Goal: Task Accomplishment & Management: Complete application form

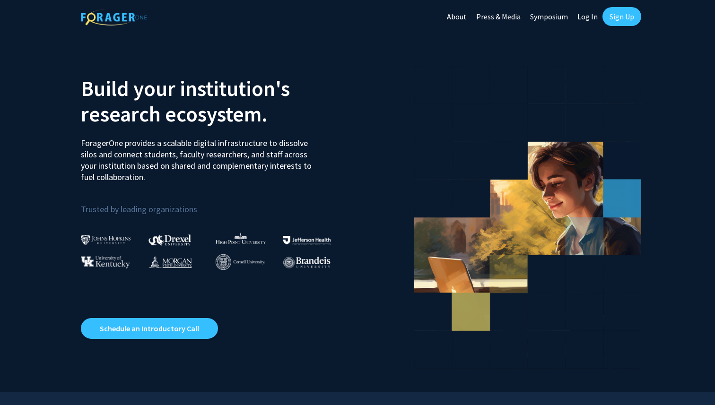
click at [607, 20] on link "Sign Up" at bounding box center [621, 16] width 39 height 19
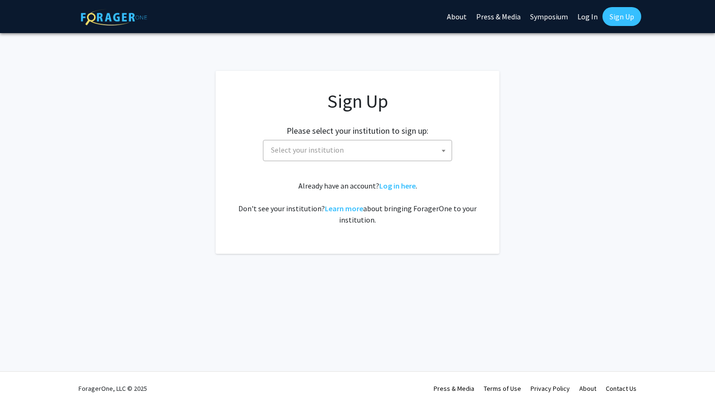
click at [354, 150] on span "Select your institution" at bounding box center [359, 149] width 184 height 19
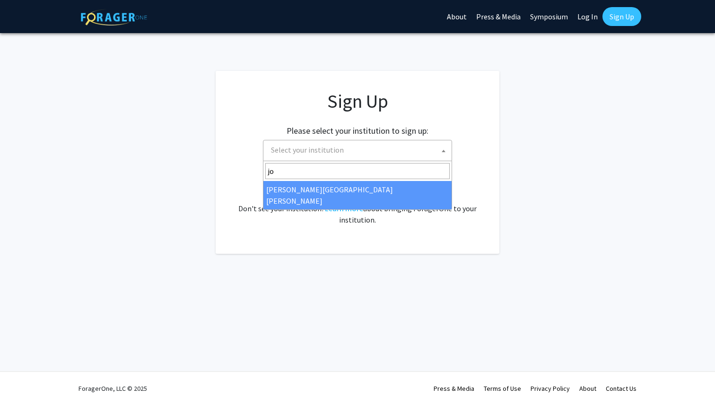
type input "jo"
select select "1"
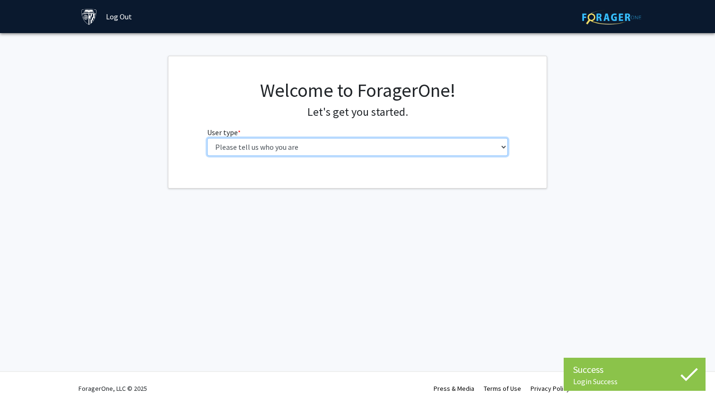
click at [400, 149] on select "Please tell us who you are Undergraduate Student Master's Student Doctoral Cand…" at bounding box center [357, 147] width 301 height 18
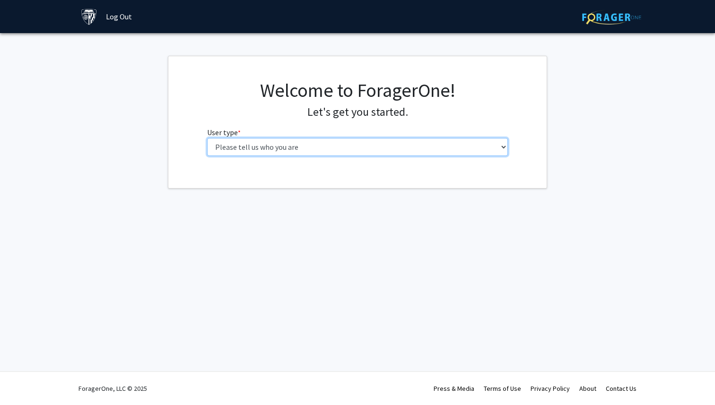
select select "1: undergrad"
click at [207, 138] on select "Please tell us who you are Undergraduate Student Master's Student Doctoral Cand…" at bounding box center [357, 147] width 301 height 18
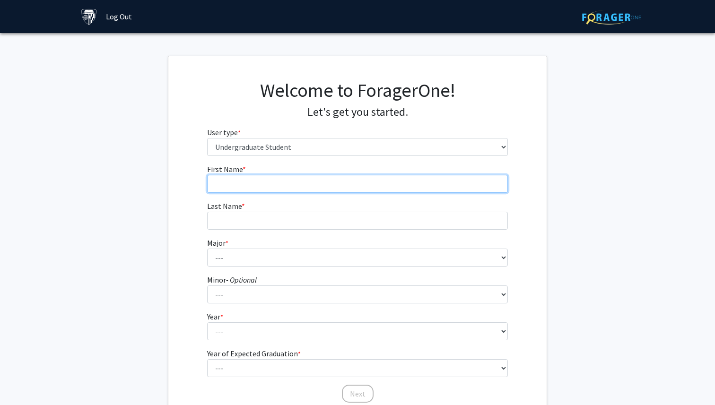
click at [402, 187] on input "First Name * required" at bounding box center [357, 184] width 301 height 18
type input "Angelina"
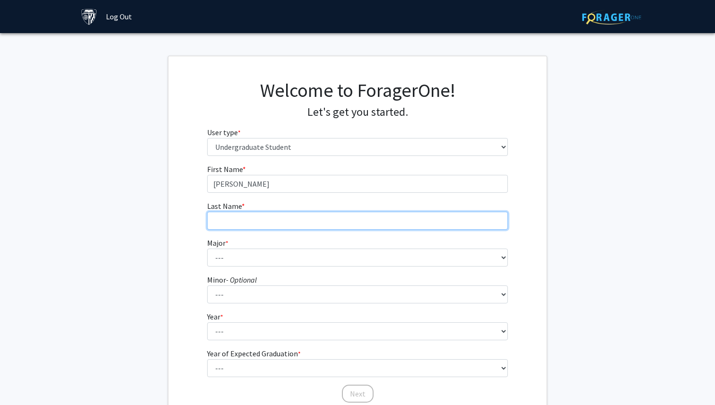
click at [235, 222] on input "Last Name * required" at bounding box center [357, 221] width 301 height 18
type input "Li"
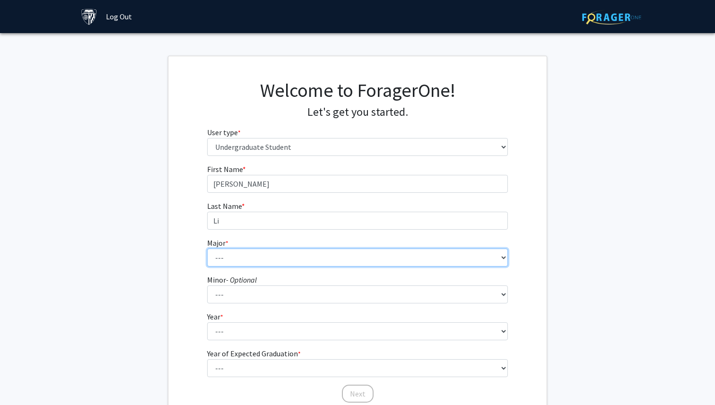
click at [232, 255] on select "--- Africana Studies Anthropology Applied Mathematics & Statistics Archaeology …" at bounding box center [357, 258] width 301 height 18
select select "3: 18"
click at [207, 249] on select "--- Africana Studies Anthropology Applied Mathematics & Statistics Archaeology …" at bounding box center [357, 258] width 301 height 18
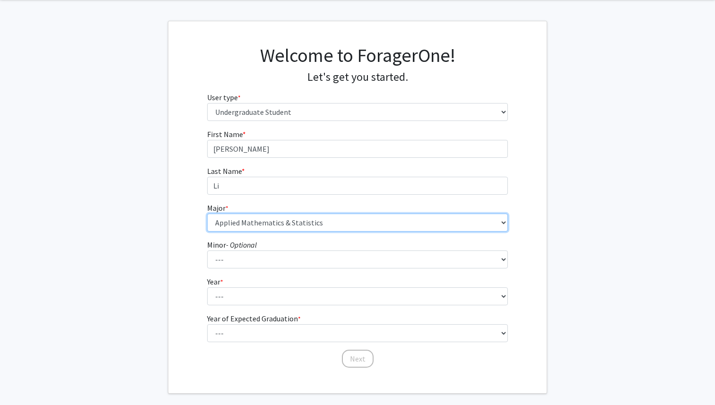
scroll to position [36, 0]
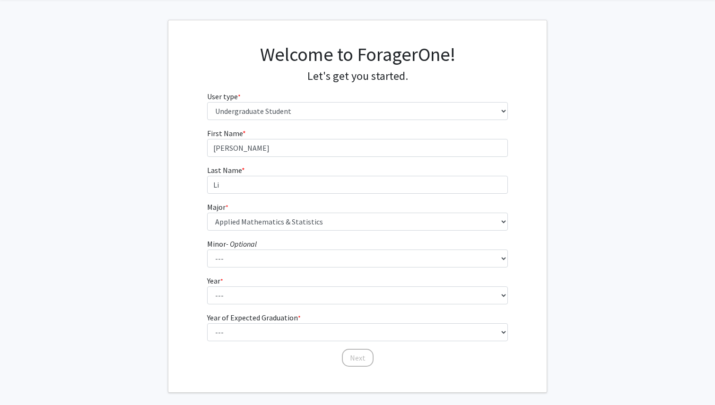
click at [228, 305] on form "First Name * required Angelina Last Name * required Li Major * required --- Afr…" at bounding box center [357, 243] width 301 height 231
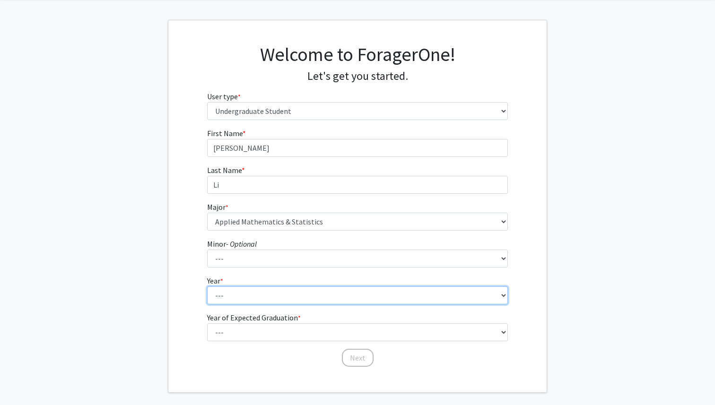
click at [229, 296] on select "--- First-year Sophomore Junior Senior Postbaccalaureate Certificate" at bounding box center [357, 295] width 301 height 18
select select "1: first-year"
click at [207, 286] on select "--- First-year Sophomore Junior Senior Postbaccalaureate Certificate" at bounding box center [357, 295] width 301 height 18
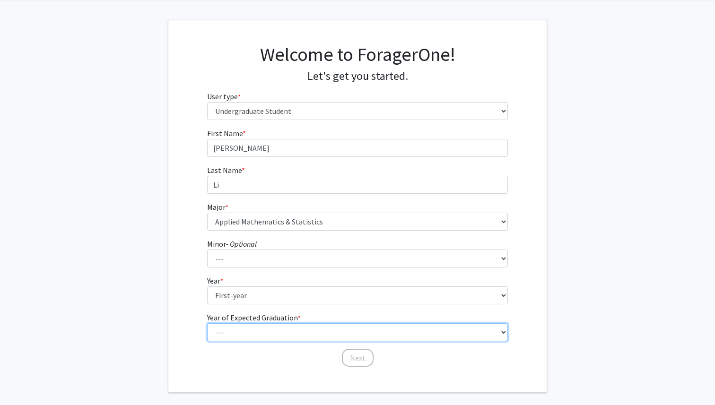
click at [240, 330] on select "--- 2025 2026 2027 2028 2029 2030 2031 2032 2033 2034" at bounding box center [357, 332] width 301 height 18
select select "5: 2029"
click at [207, 323] on select "--- 2025 2026 2027 2028 2029 2030 2031 2032 2033 2034" at bounding box center [357, 332] width 301 height 18
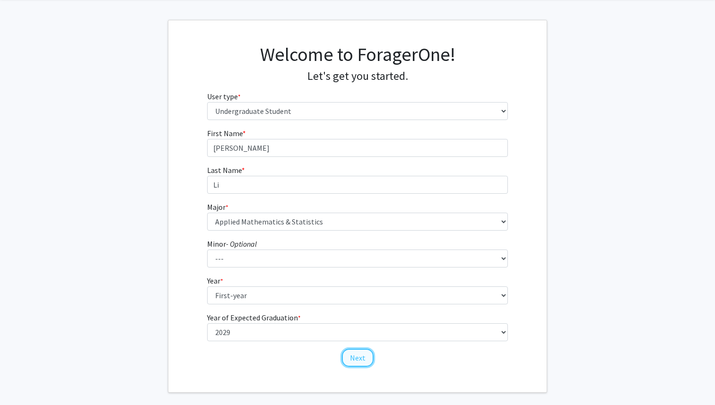
click at [353, 357] on button "Next" at bounding box center [358, 358] width 32 height 18
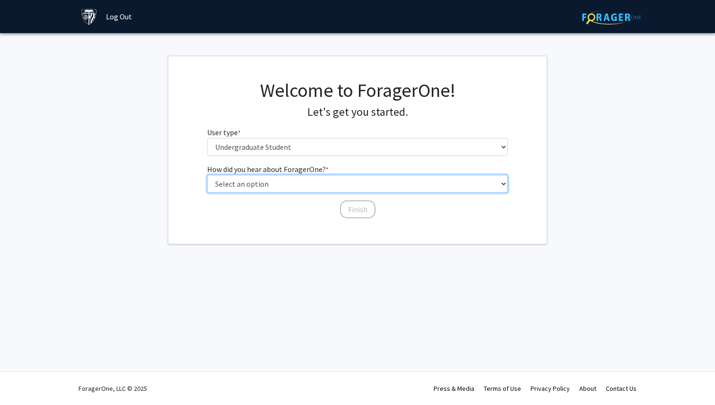
click at [310, 189] on select "Select an option Peer/student recommendation Faculty/staff recommendation Unive…" at bounding box center [357, 184] width 301 height 18
select select "2: faculty_recommendation"
click at [207, 175] on select "Select an option Peer/student recommendation Faculty/staff recommendation Unive…" at bounding box center [357, 184] width 301 height 18
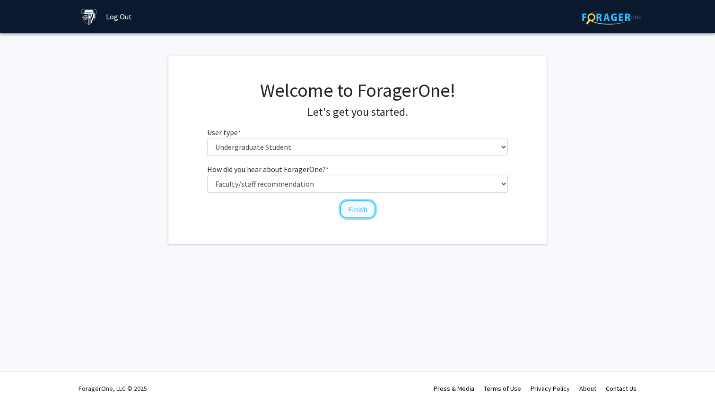
click at [351, 208] on button "Finish" at bounding box center [357, 209] width 35 height 18
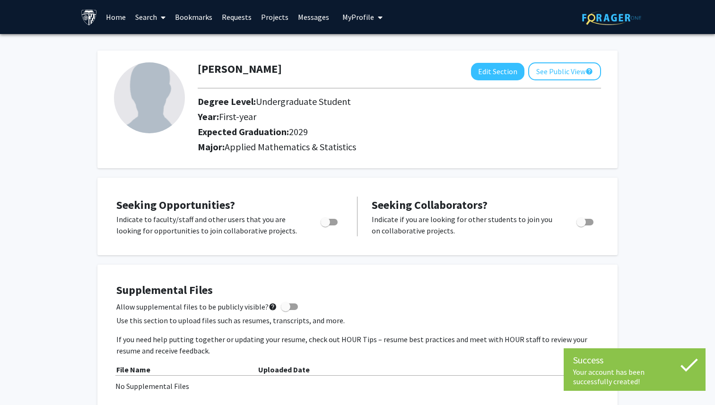
click at [154, 16] on link "Search" at bounding box center [150, 16] width 40 height 33
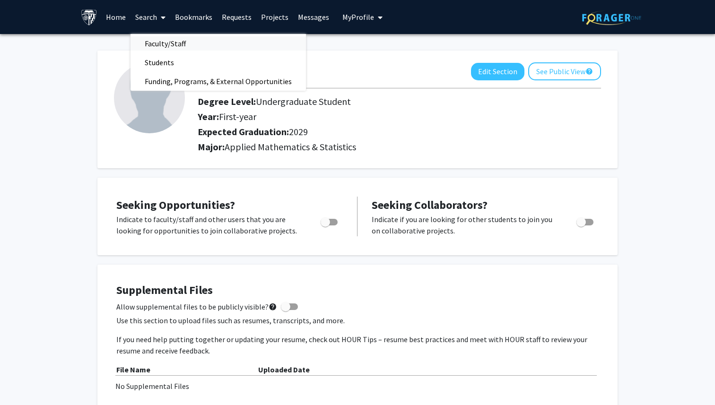
click at [164, 45] on span "Faculty/Staff" at bounding box center [164, 43] width 69 height 19
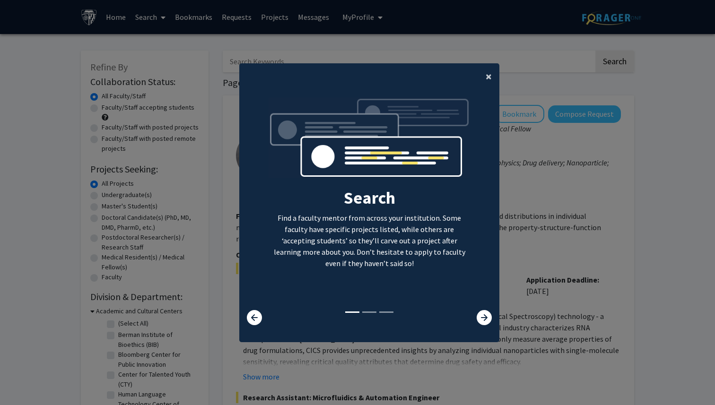
click at [489, 77] on span "×" at bounding box center [488, 76] width 6 height 15
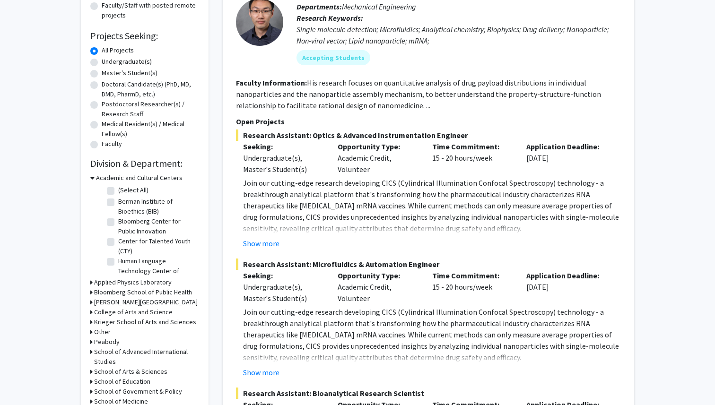
scroll to position [135, 0]
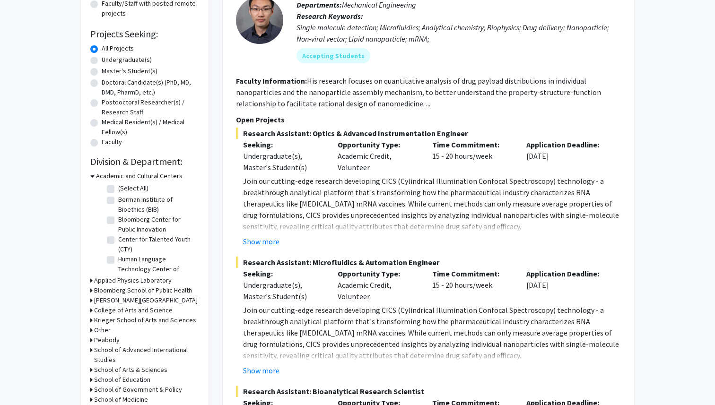
click at [136, 175] on h3 "Academic and Cultural Centers" at bounding box center [139, 176] width 86 height 10
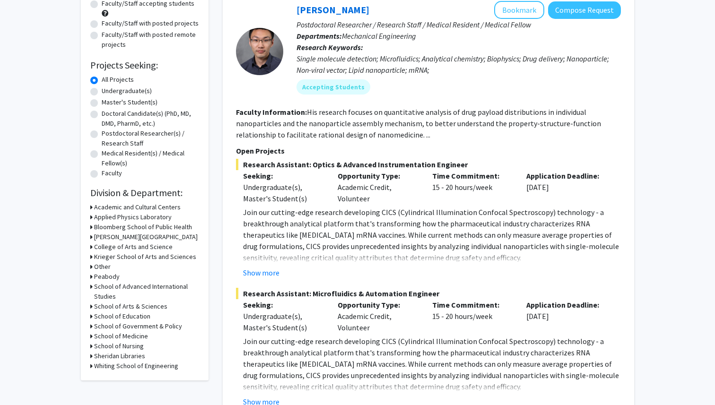
scroll to position [108, 0]
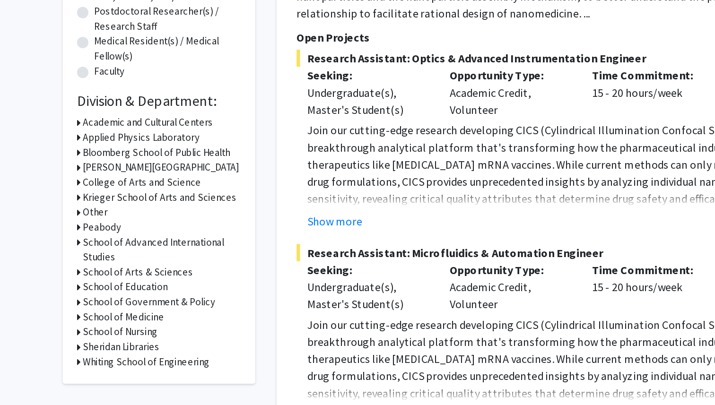
click at [125, 364] on h3 "Whiting School of Engineering" at bounding box center [136, 362] width 84 height 10
click at [136, 360] on h3 "Whiting School of Engineering" at bounding box center [138, 362] width 84 height 10
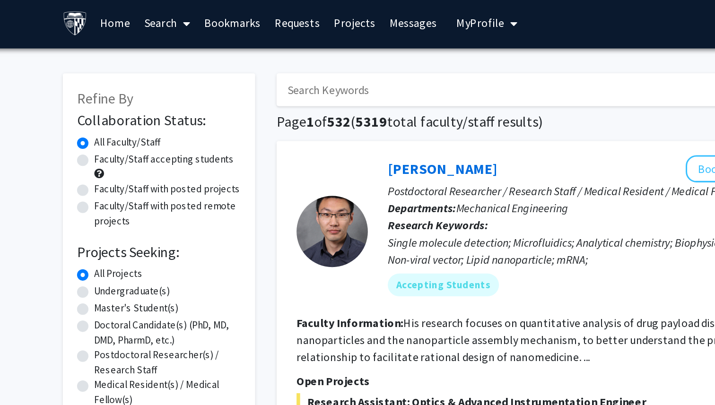
scroll to position [0, 0]
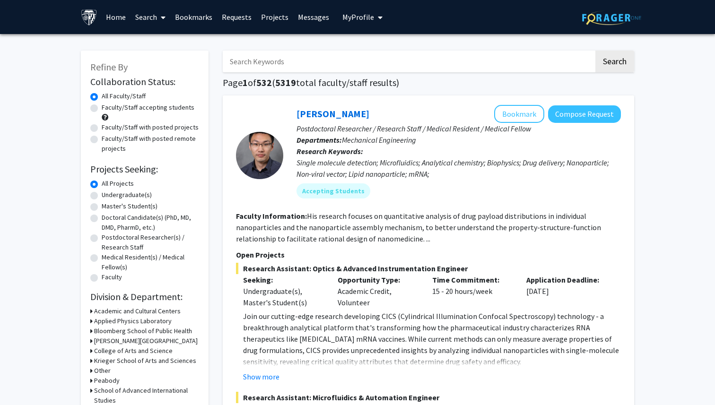
click at [323, 65] on input "Search Keywords" at bounding box center [408, 62] width 371 height 22
click at [315, 234] on fg-read-more "His research focuses on quantitative analysis of drug payload distributions in …" at bounding box center [418, 227] width 365 height 32
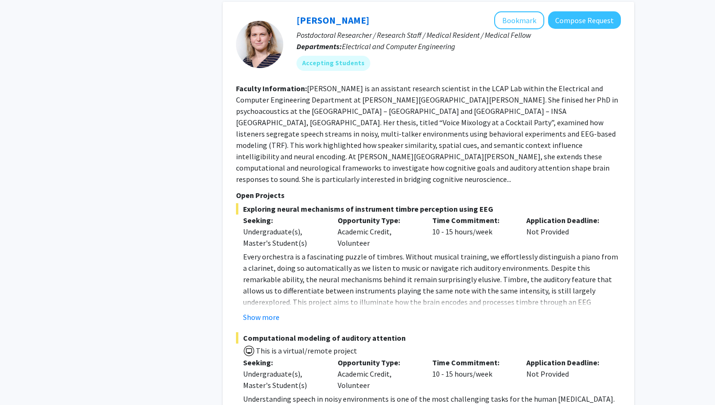
scroll to position [4643, 0]
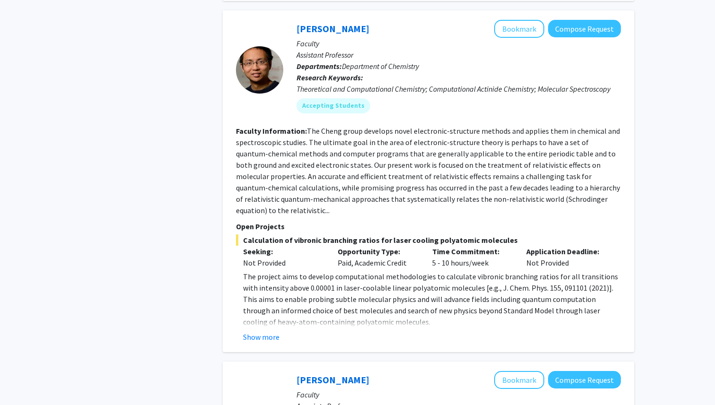
scroll to position [933, 0]
